Goal: Communication & Community: Answer question/provide support

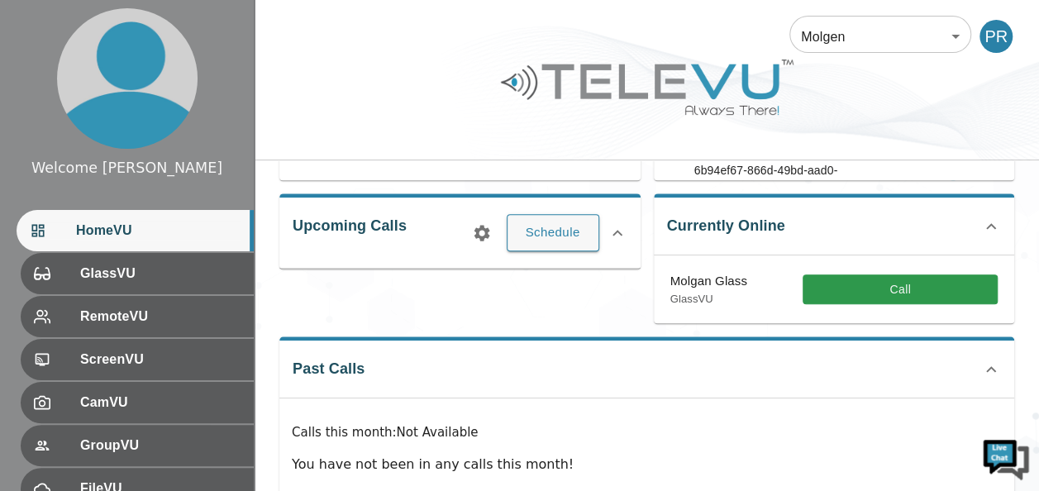
click at [934, 103] on div at bounding box center [647, 99] width 785 height 93
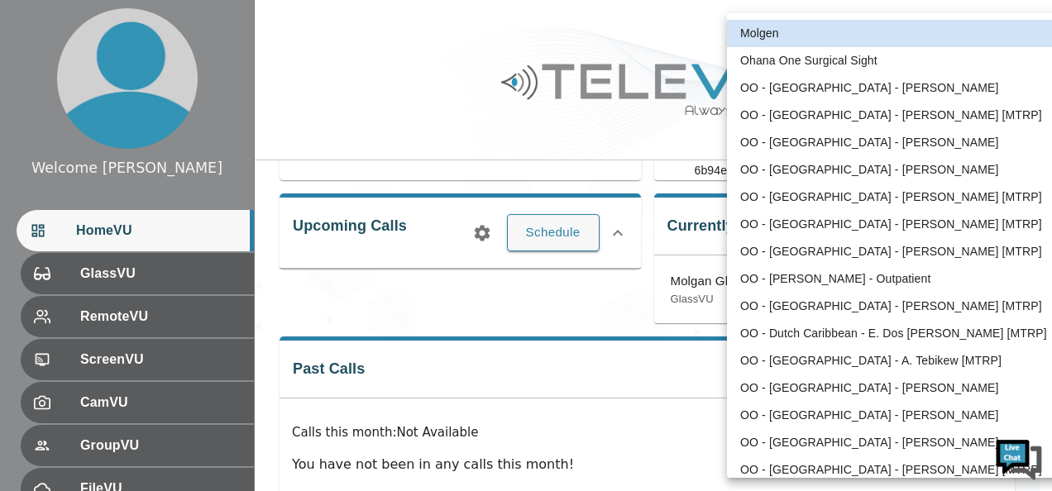
click at [958, 40] on body "Welcome [PERSON_NAME] HomeVU GlassVU RemoteVU ScreenVU CamVU GroupVU FileVU Cha…" at bounding box center [526, 161] width 1052 height 786
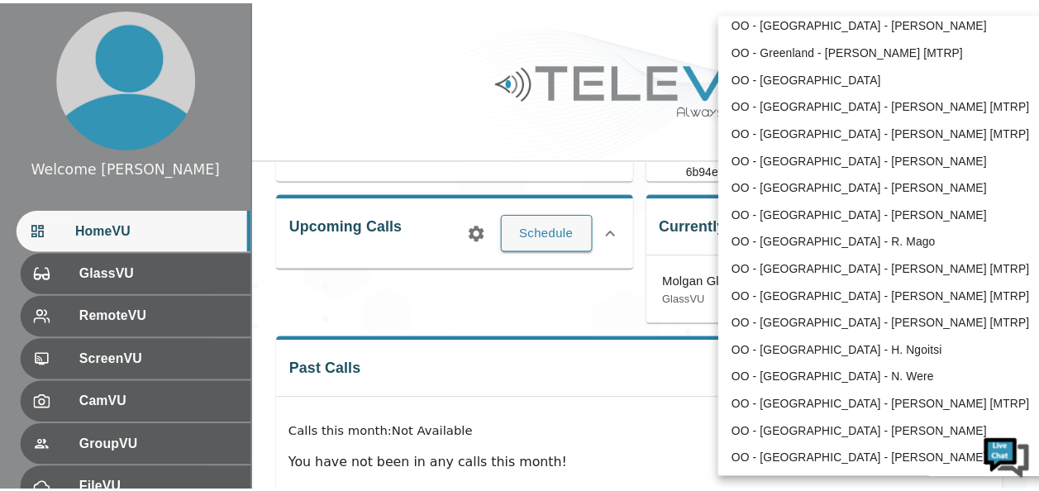
scroll to position [655, 0]
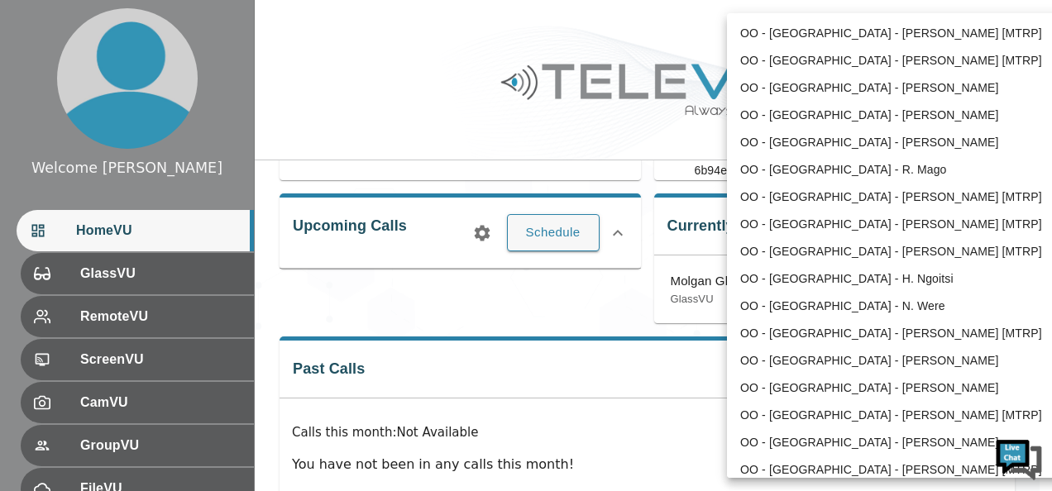
click at [824, 303] on li "OO - [GEOGRAPHIC_DATA] - N. Were" at bounding box center [898, 306] width 343 height 27
type input "187"
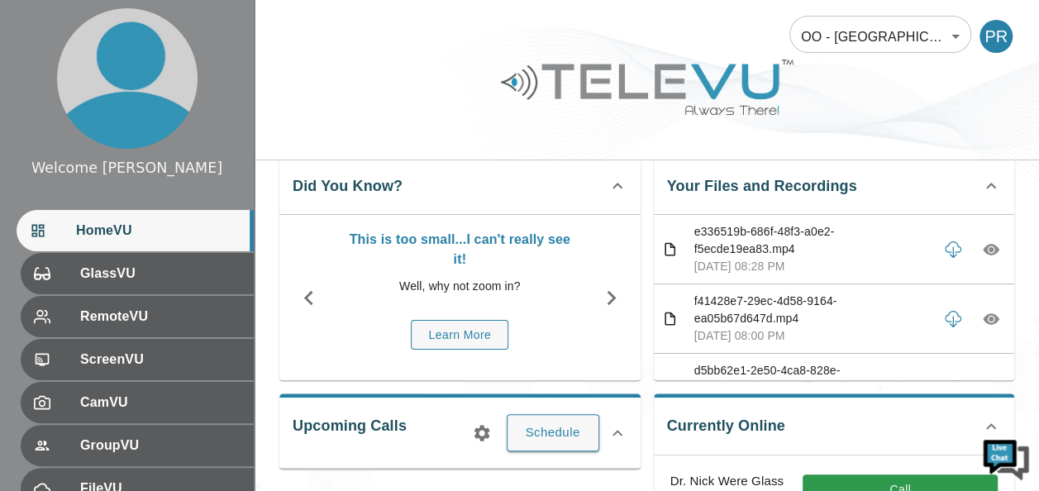
scroll to position [0, 0]
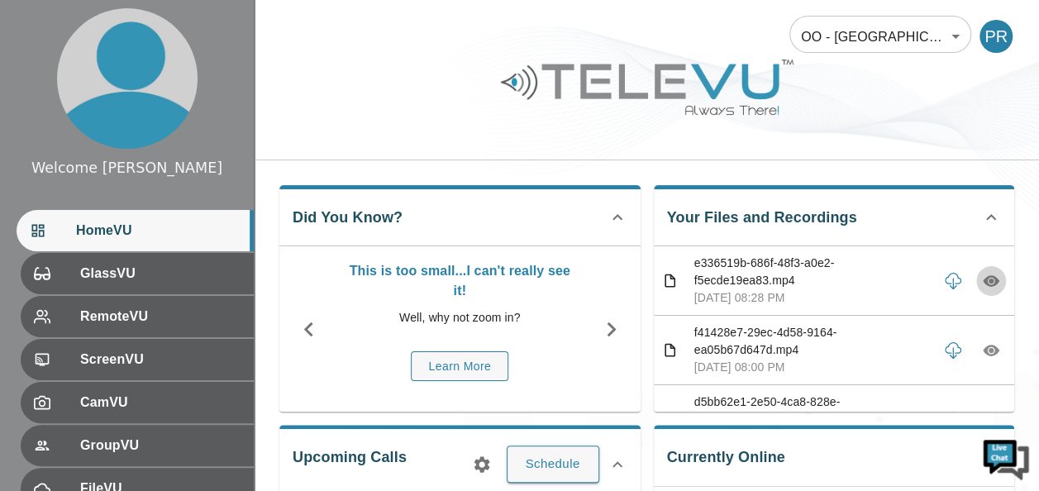
click at [983, 278] on icon "button" at bounding box center [991, 281] width 17 height 12
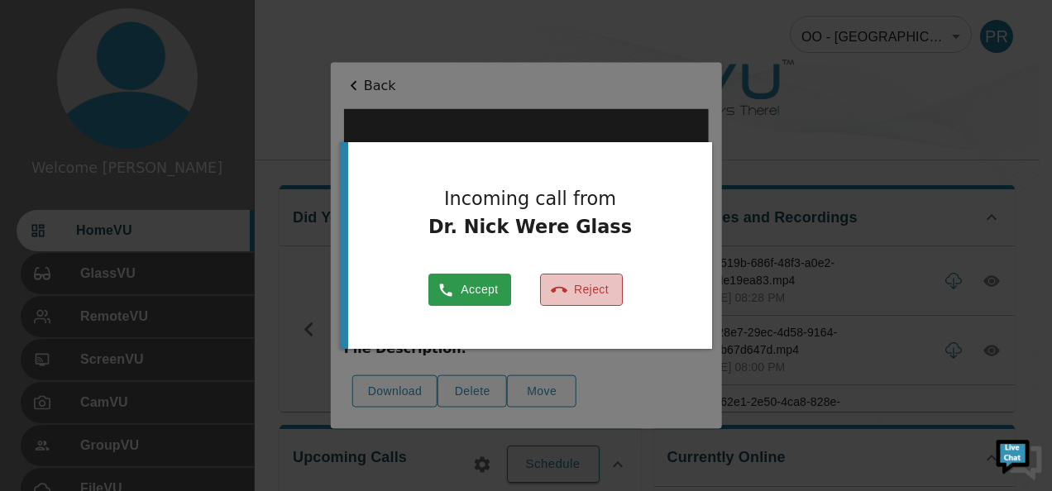
click at [599, 295] on button "Reject" at bounding box center [581, 290] width 83 height 32
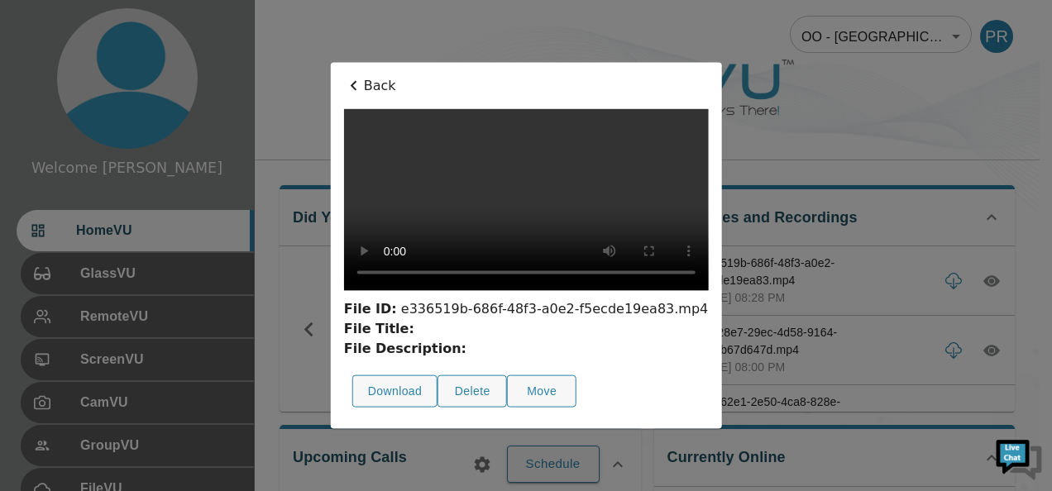
click at [344, 76] on icon at bounding box center [354, 86] width 20 height 20
